Goal: Task Accomplishment & Management: Manage account settings

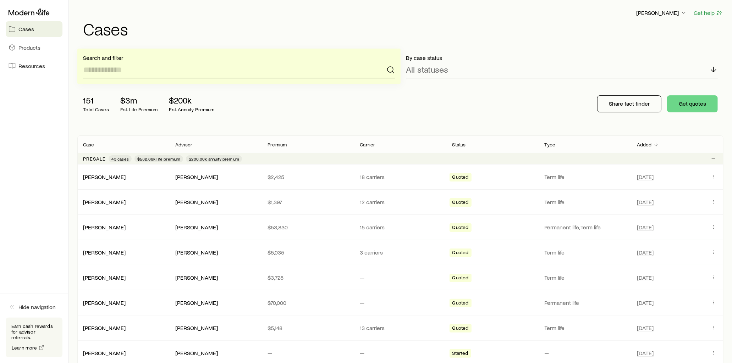
click at [147, 68] on input at bounding box center [239, 69] width 312 height 17
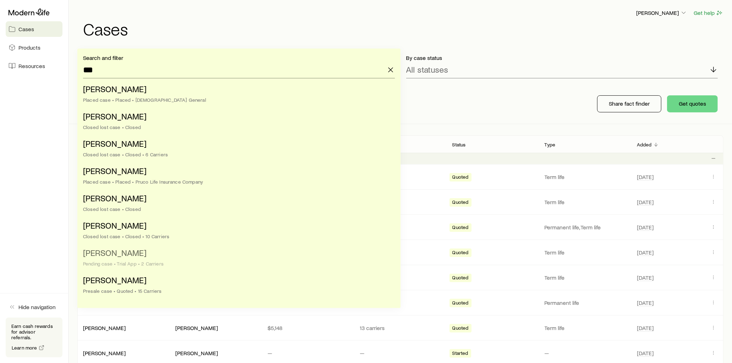
click at [122, 260] on li "[PERSON_NAME] case • Trial App • 2 Carriers" at bounding box center [237, 258] width 308 height 27
type input "**********"
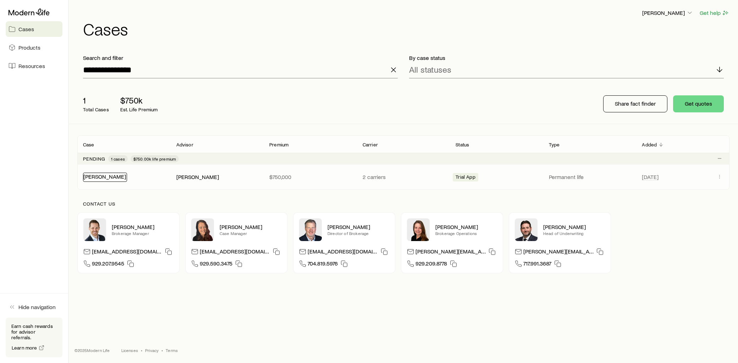
click at [111, 179] on link "[PERSON_NAME]" at bounding box center [104, 176] width 43 height 7
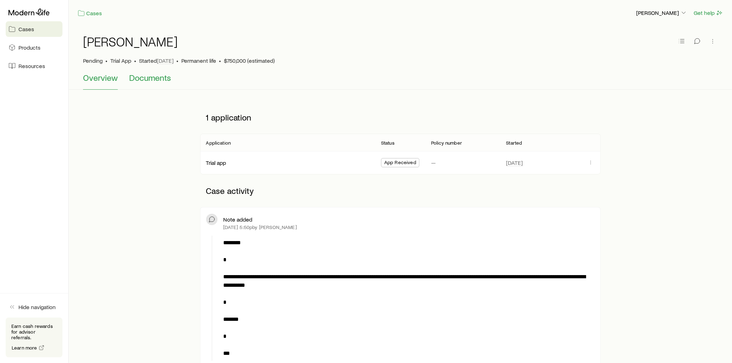
click at [165, 79] on span "Documents" at bounding box center [150, 78] width 42 height 10
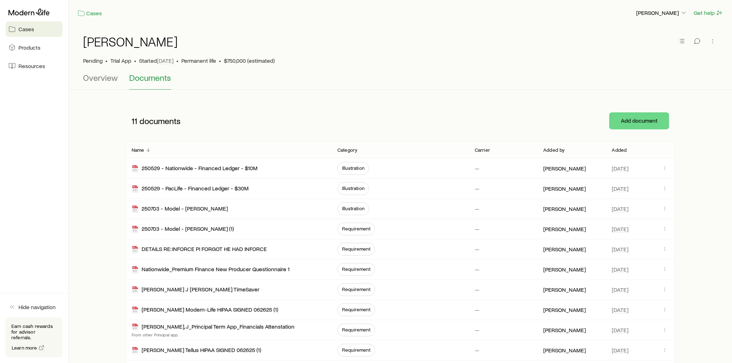
click at [617, 150] on p "Added" at bounding box center [619, 150] width 15 height 6
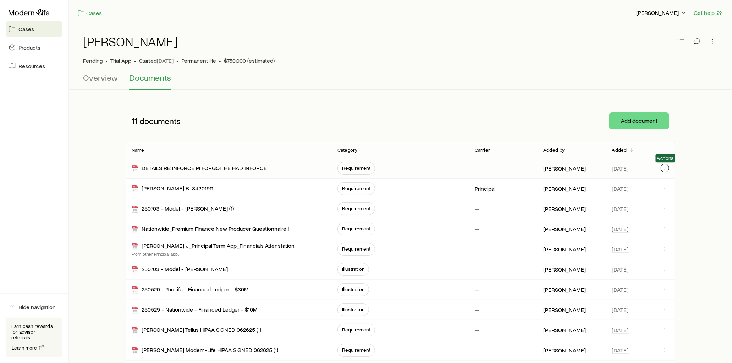
click at [662, 168] on icon "button" at bounding box center [665, 168] width 6 height 6
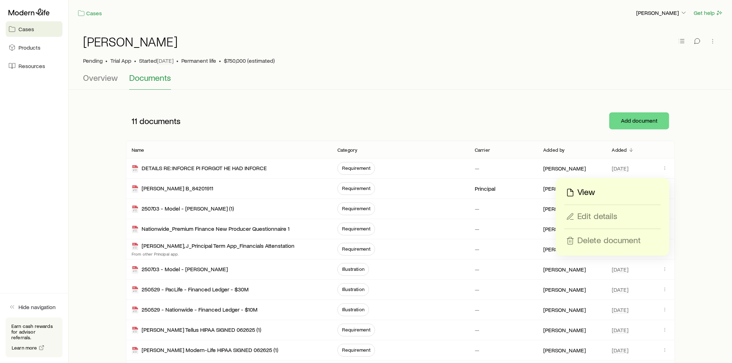
click at [592, 192] on p "View" at bounding box center [586, 192] width 18 height 11
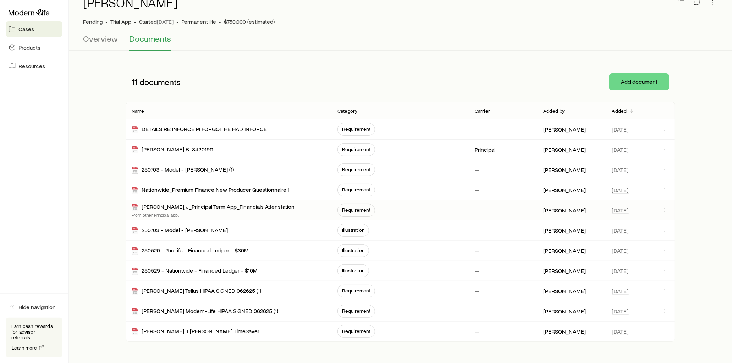
scroll to position [39, 0]
click at [664, 149] on icon "button" at bounding box center [665, 149] width 6 height 6
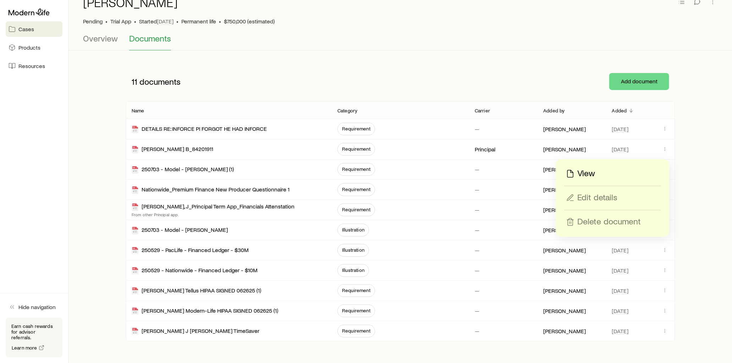
click at [577, 172] on p "View" at bounding box center [586, 173] width 18 height 11
